Goal: Feedback & Contribution: Submit feedback/report problem

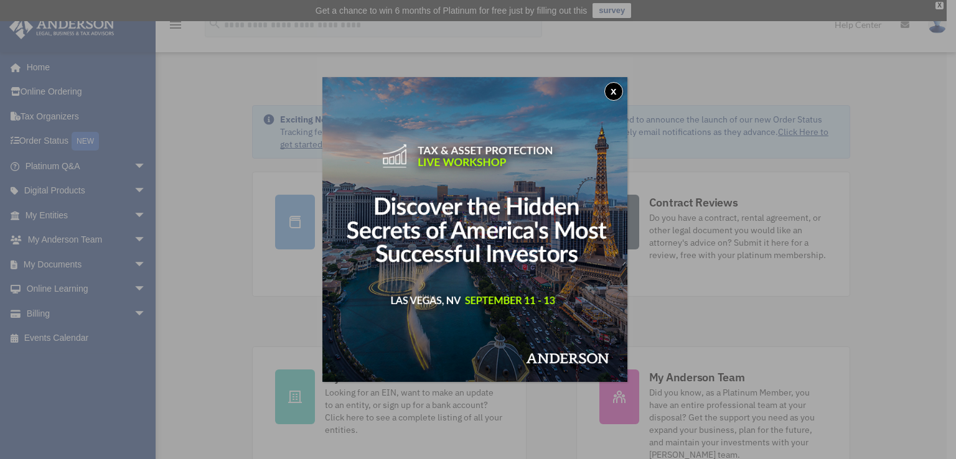
click at [618, 96] on button "x" at bounding box center [613, 91] width 19 height 19
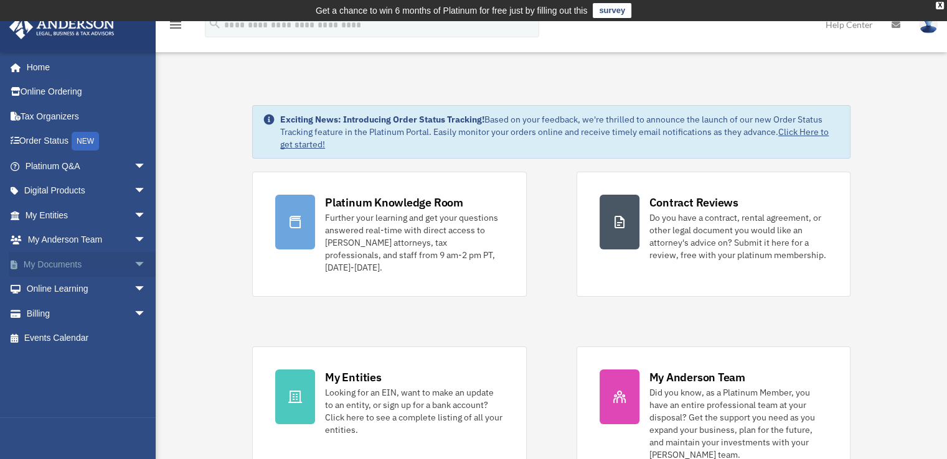
click at [54, 267] on link "My Documents arrow_drop_down" at bounding box center [87, 264] width 156 height 25
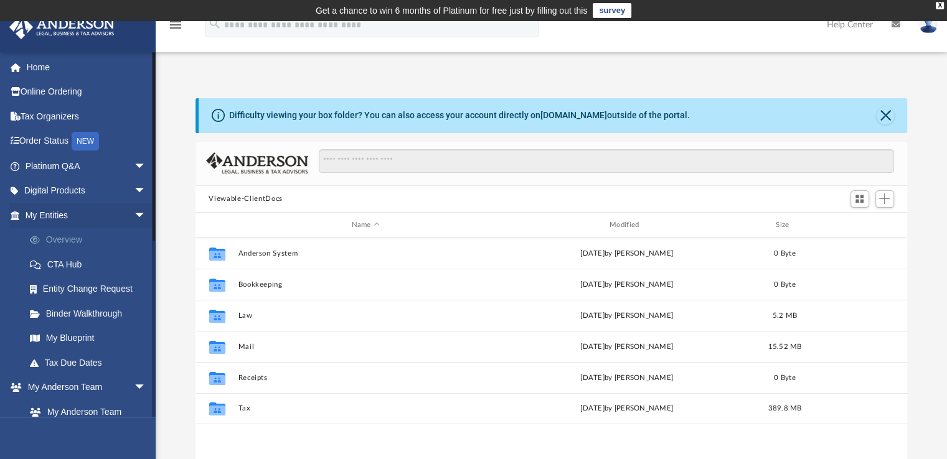
scroll to position [273, 702]
click at [75, 298] on link "Entity Change Request" at bounding box center [91, 289] width 148 height 25
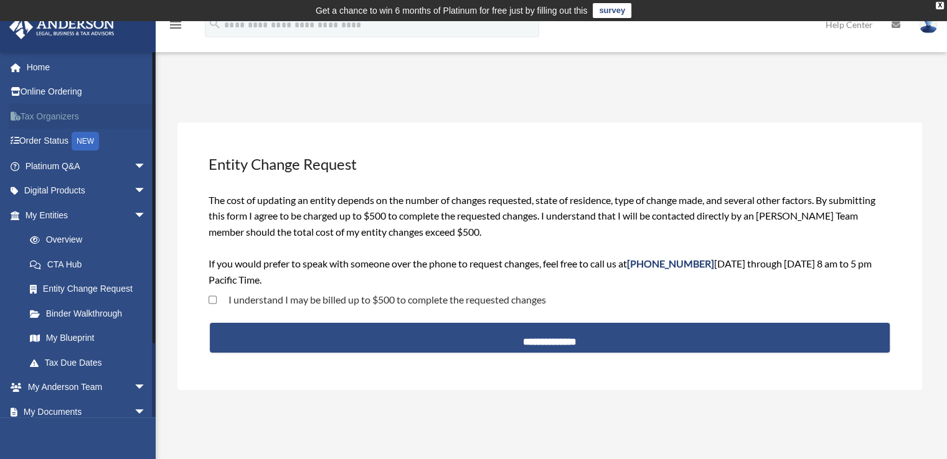
click at [50, 116] on link "Tax Organizers" at bounding box center [87, 116] width 156 height 25
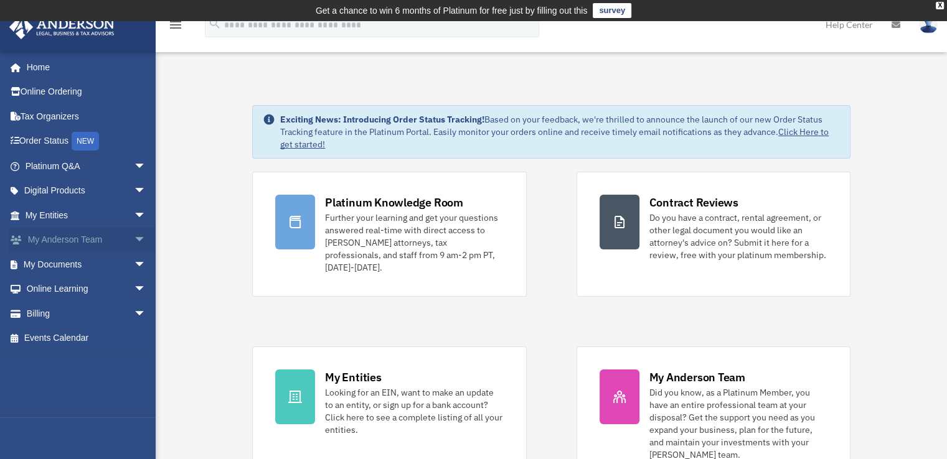
click at [75, 240] on link "My Anderson Team arrow_drop_down" at bounding box center [87, 240] width 156 height 25
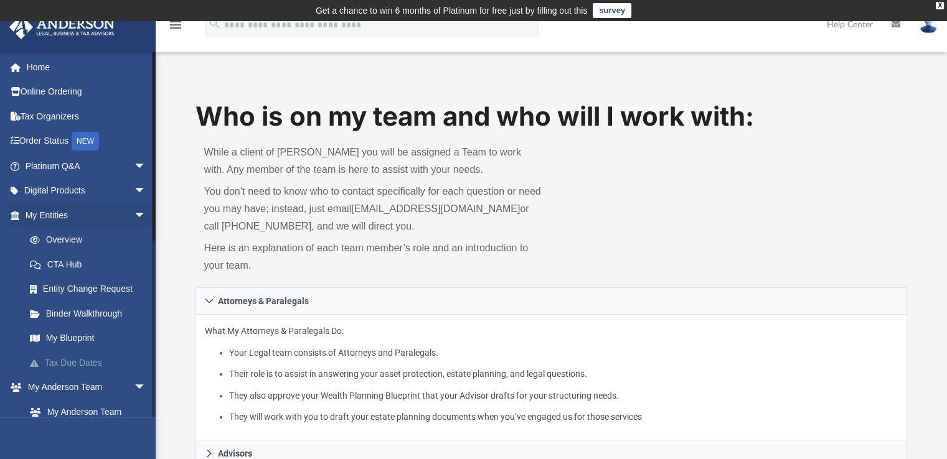
click at [75, 366] on link "Tax Due Dates" at bounding box center [91, 362] width 148 height 25
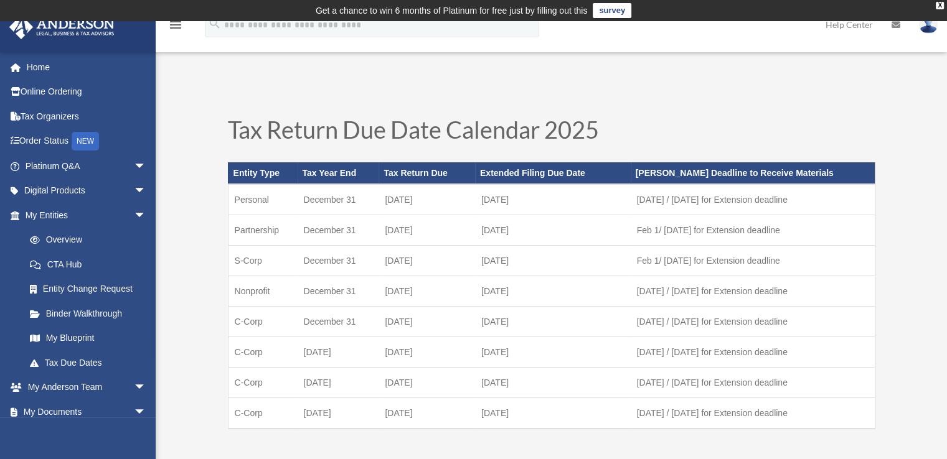
click at [606, 10] on link "survey" at bounding box center [612, 10] width 39 height 15
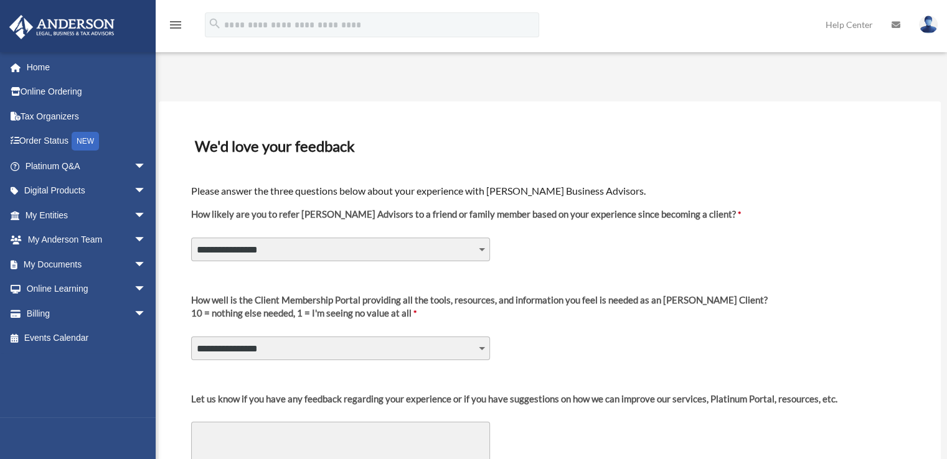
click at [481, 248] on select "**********" at bounding box center [340, 250] width 299 height 24
select select "********"
click at [191, 238] on select "**********" at bounding box center [340, 250] width 299 height 24
click at [479, 345] on select "**********" at bounding box center [340, 349] width 299 height 24
select select "********"
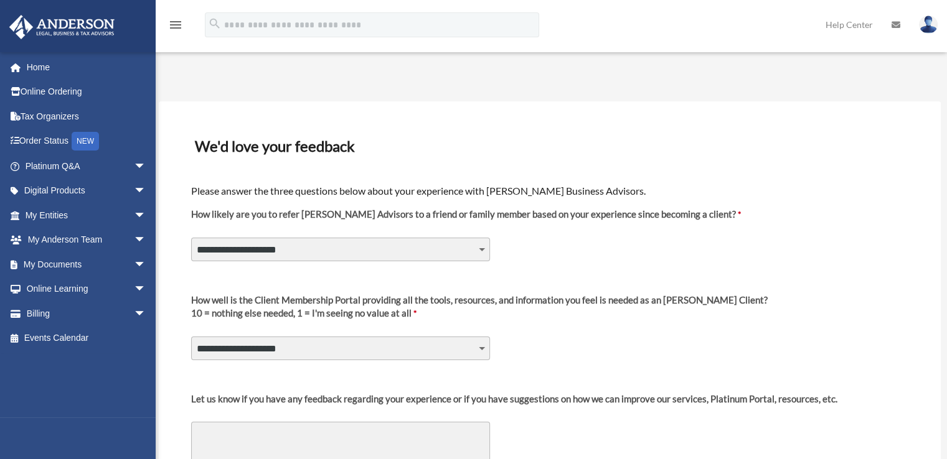
click at [191, 337] on select "**********" at bounding box center [340, 349] width 299 height 24
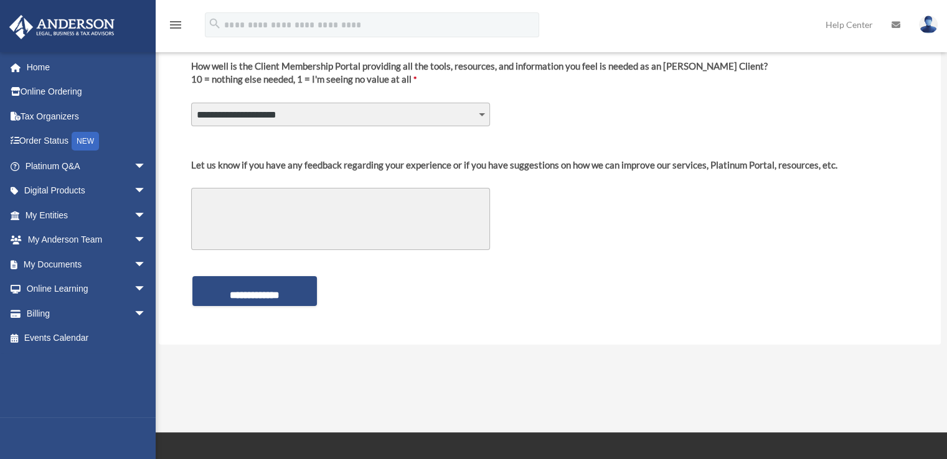
scroll to position [235, 0]
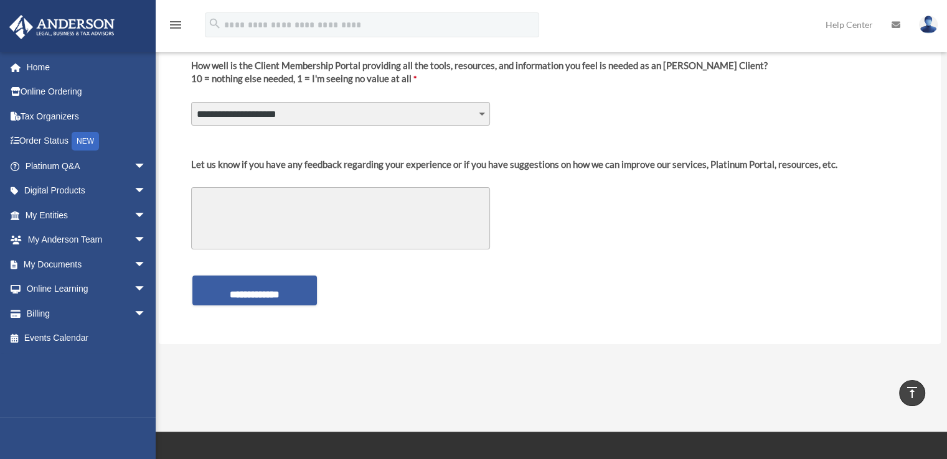
click at [248, 292] on input "**********" at bounding box center [254, 291] width 124 height 30
click at [289, 204] on textarea "Let us know if you have any feedback regarding your experience or if you have s…" at bounding box center [340, 218] width 299 height 62
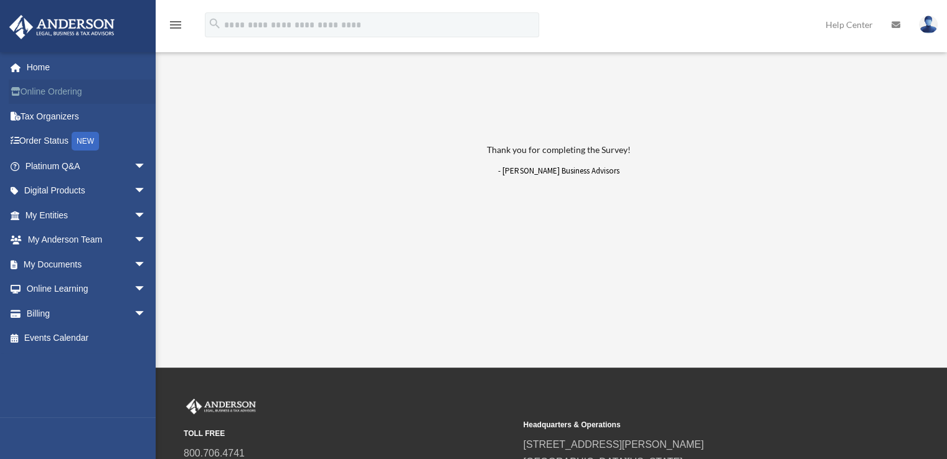
click at [42, 92] on link "Online Ordering" at bounding box center [87, 92] width 156 height 25
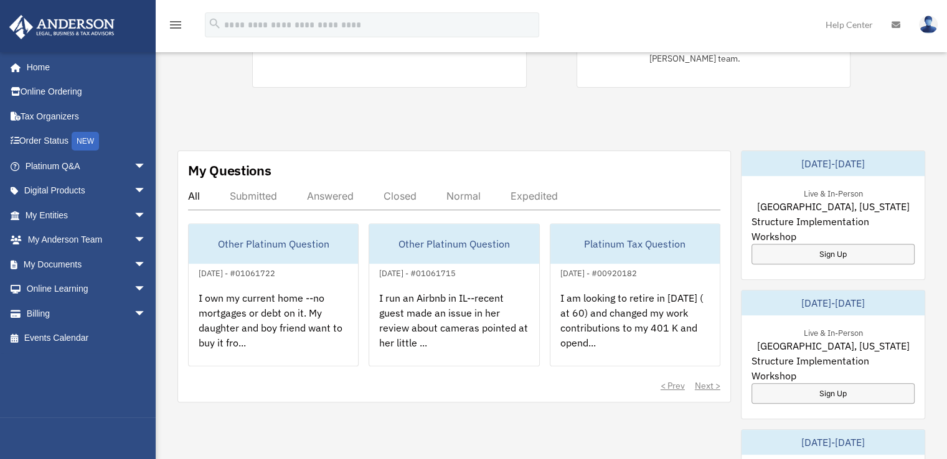
scroll to position [384, 0]
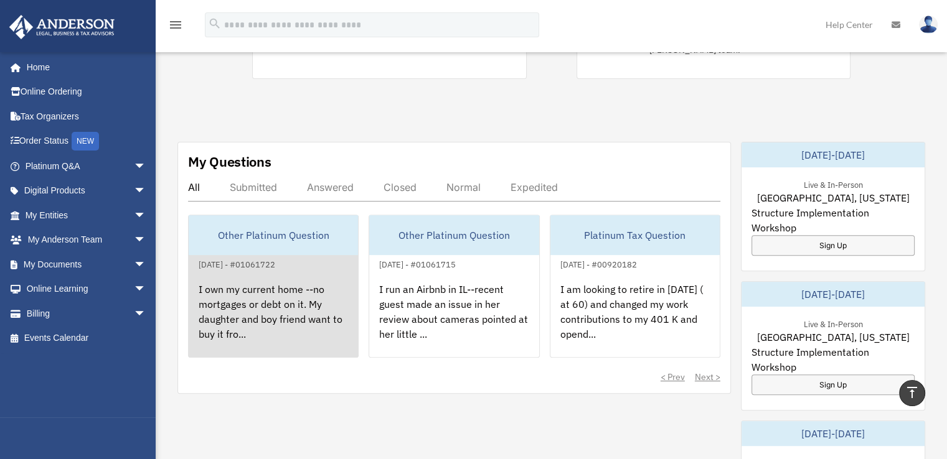
click at [246, 283] on div "I own my current home --no mortgages or debt on it. My daughter and boy friend …" at bounding box center [273, 320] width 169 height 97
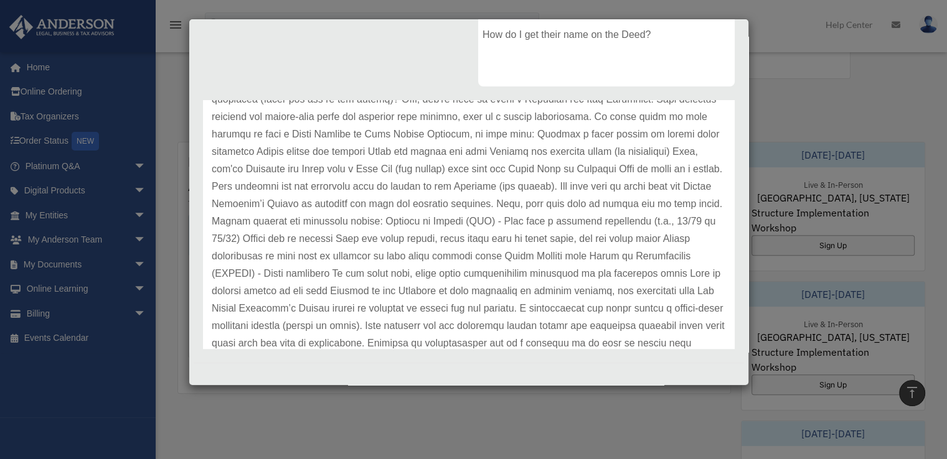
scroll to position [154, 0]
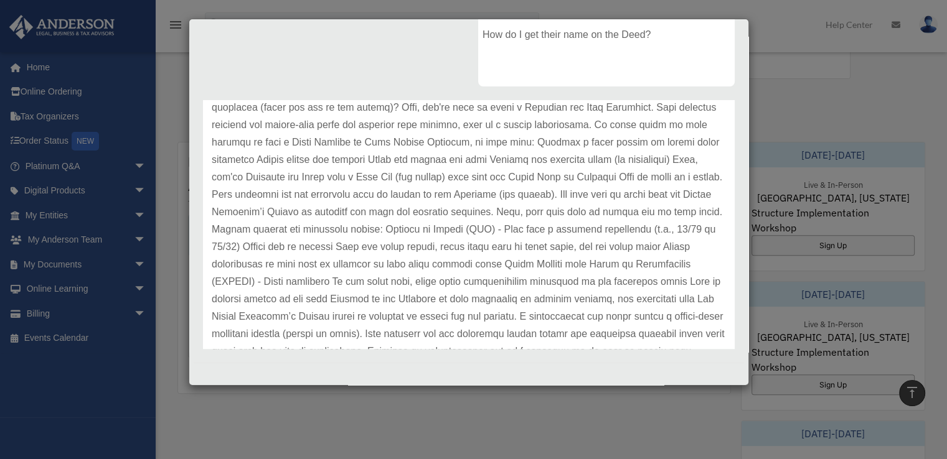
click at [44, 118] on div "Case Detail × Other Platinum Question Case Number 01061722 Created Date July 31…" at bounding box center [473, 229] width 947 height 459
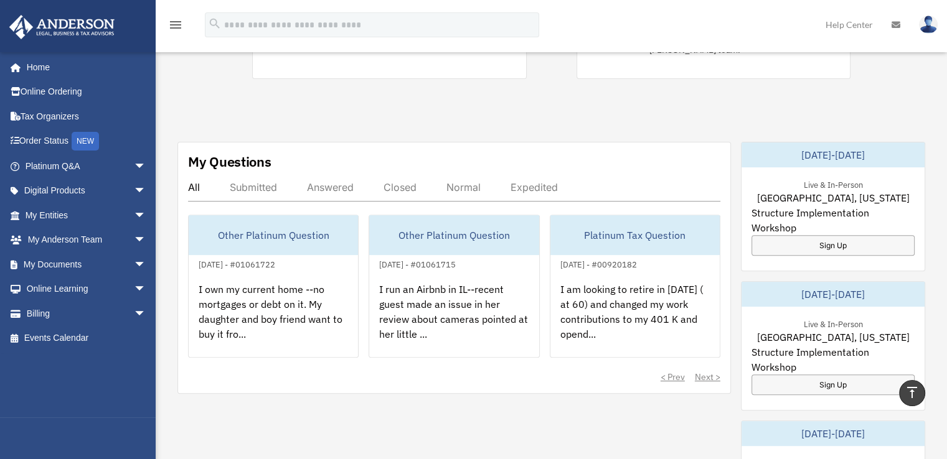
click at [44, 118] on link "Tax Organizers" at bounding box center [87, 116] width 156 height 25
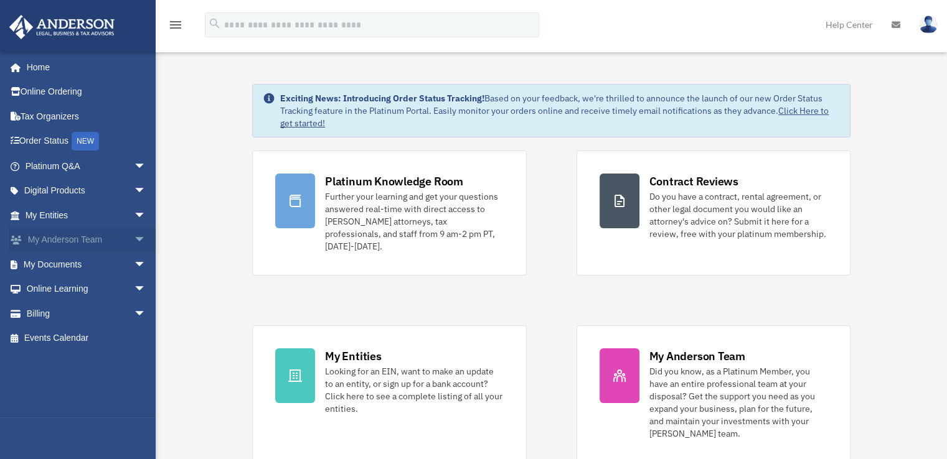
click at [92, 240] on link "My Anderson Team arrow_drop_down" at bounding box center [87, 240] width 156 height 25
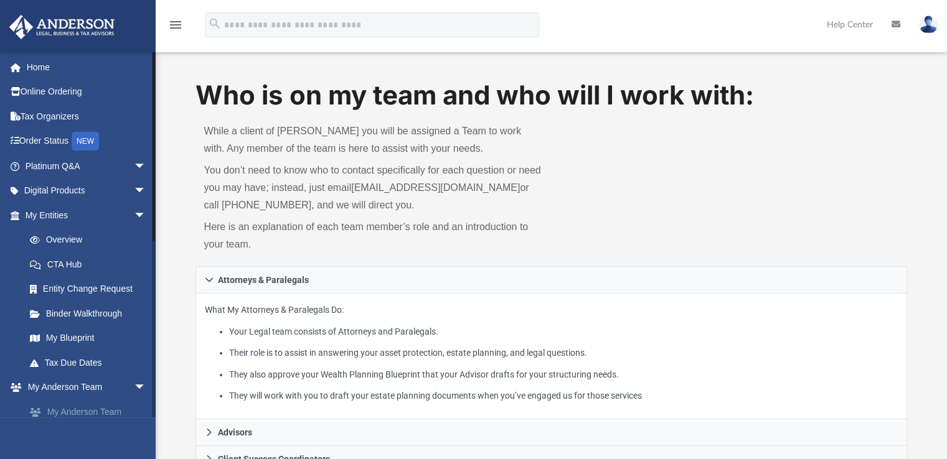
click at [75, 414] on link "My Anderson Team" at bounding box center [91, 412] width 148 height 25
click at [74, 411] on link "My Anderson Team" at bounding box center [91, 412] width 148 height 25
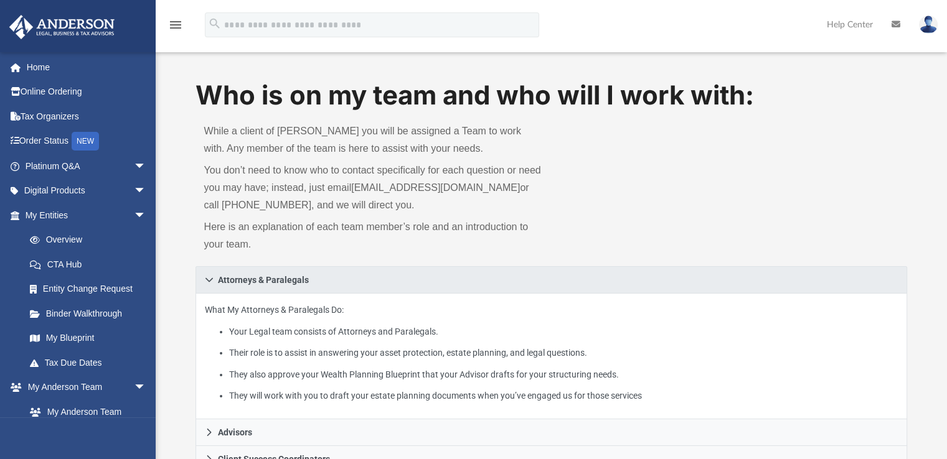
drag, startPoint x: 707, startPoint y: 260, endPoint x: 799, endPoint y: 279, distance: 93.6
click at [799, 279] on div "Who is on my team and who will I work with: While a client of Anderson you will…" at bounding box center [551, 453] width 712 height 752
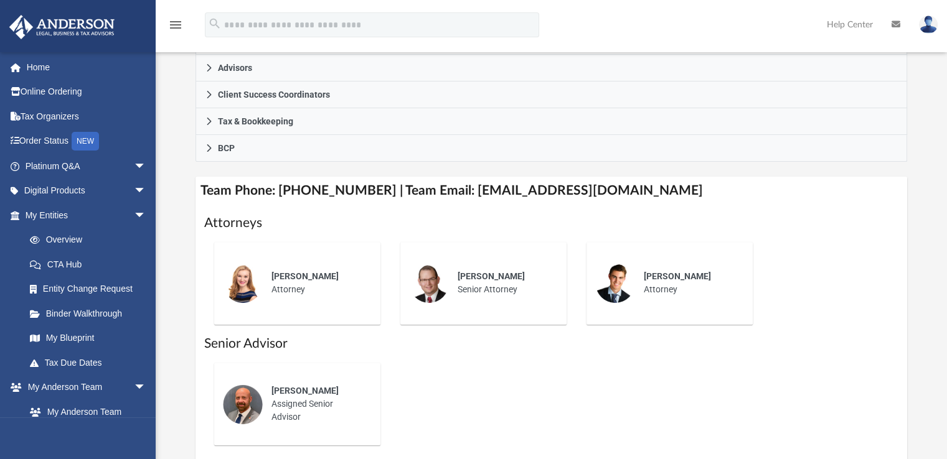
scroll to position [370, 0]
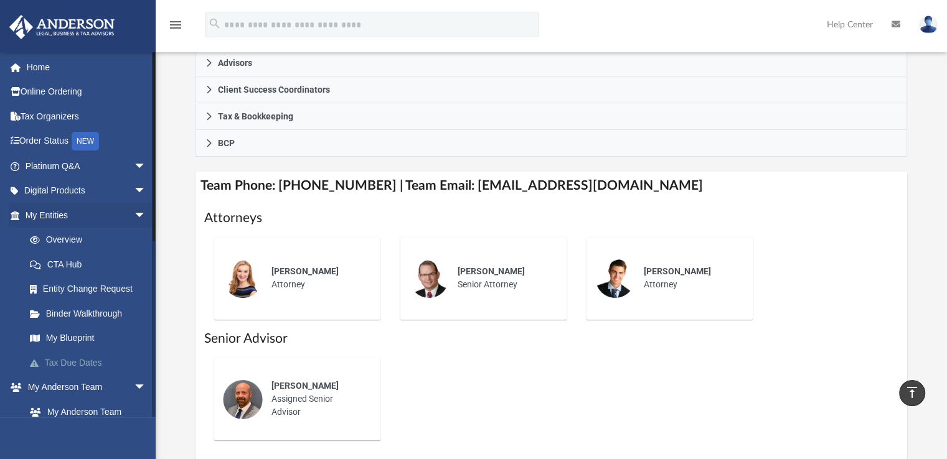
click at [37, 373] on link "Tax Due Dates" at bounding box center [91, 362] width 148 height 25
click at [65, 411] on link "My Anderson Team" at bounding box center [91, 412] width 148 height 25
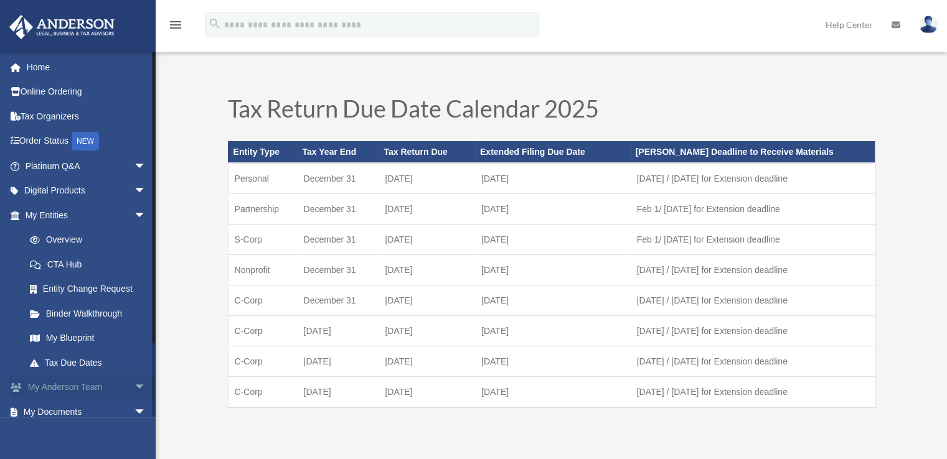
click at [134, 387] on span "arrow_drop_down" at bounding box center [146, 388] width 25 height 26
click at [81, 387] on link "My Anderson Team arrow_drop_up" at bounding box center [87, 387] width 156 height 25
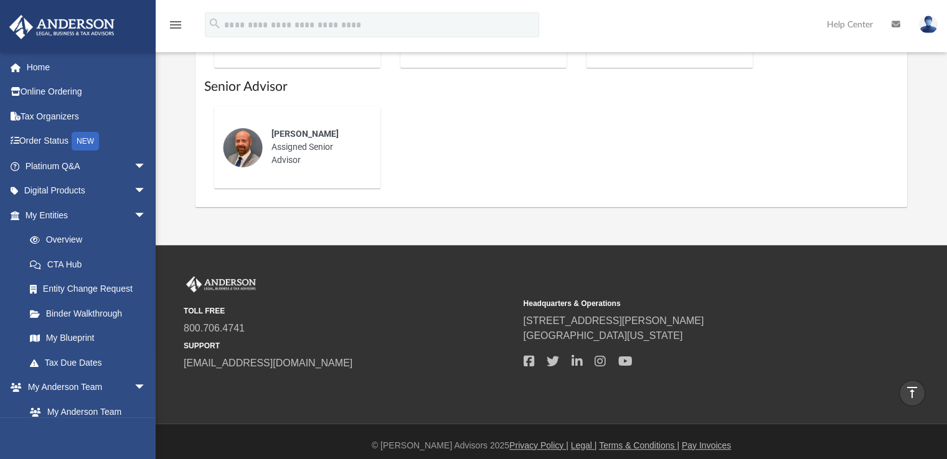
scroll to position [624, 0]
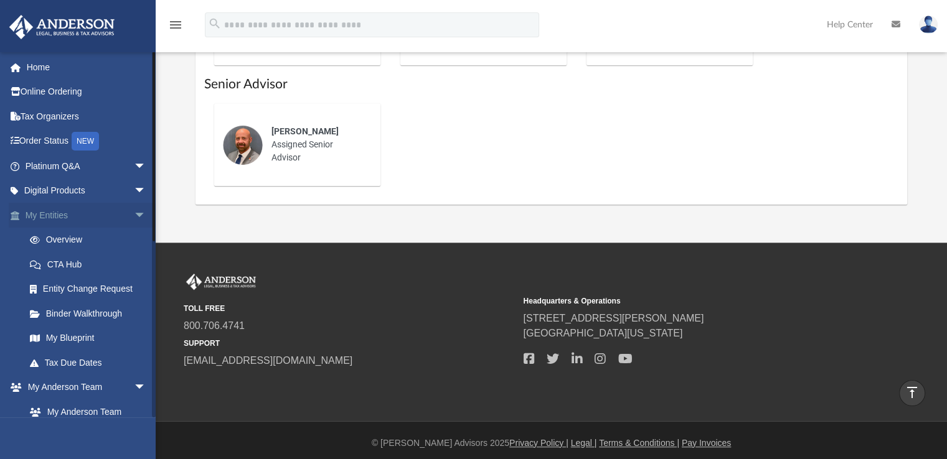
click at [56, 210] on link "My Entities arrow_drop_down" at bounding box center [87, 215] width 156 height 25
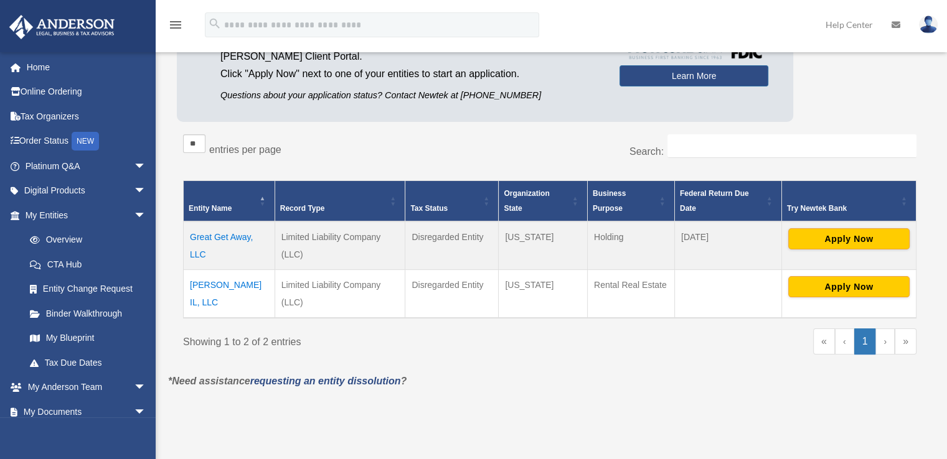
scroll to position [157, 0]
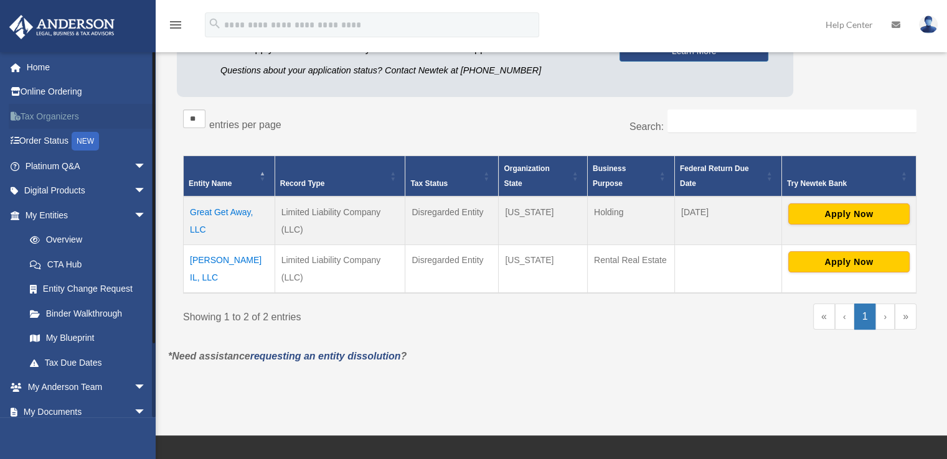
click at [39, 117] on link "Tax Organizers" at bounding box center [87, 116] width 156 height 25
